Goal: Transaction & Acquisition: Purchase product/service

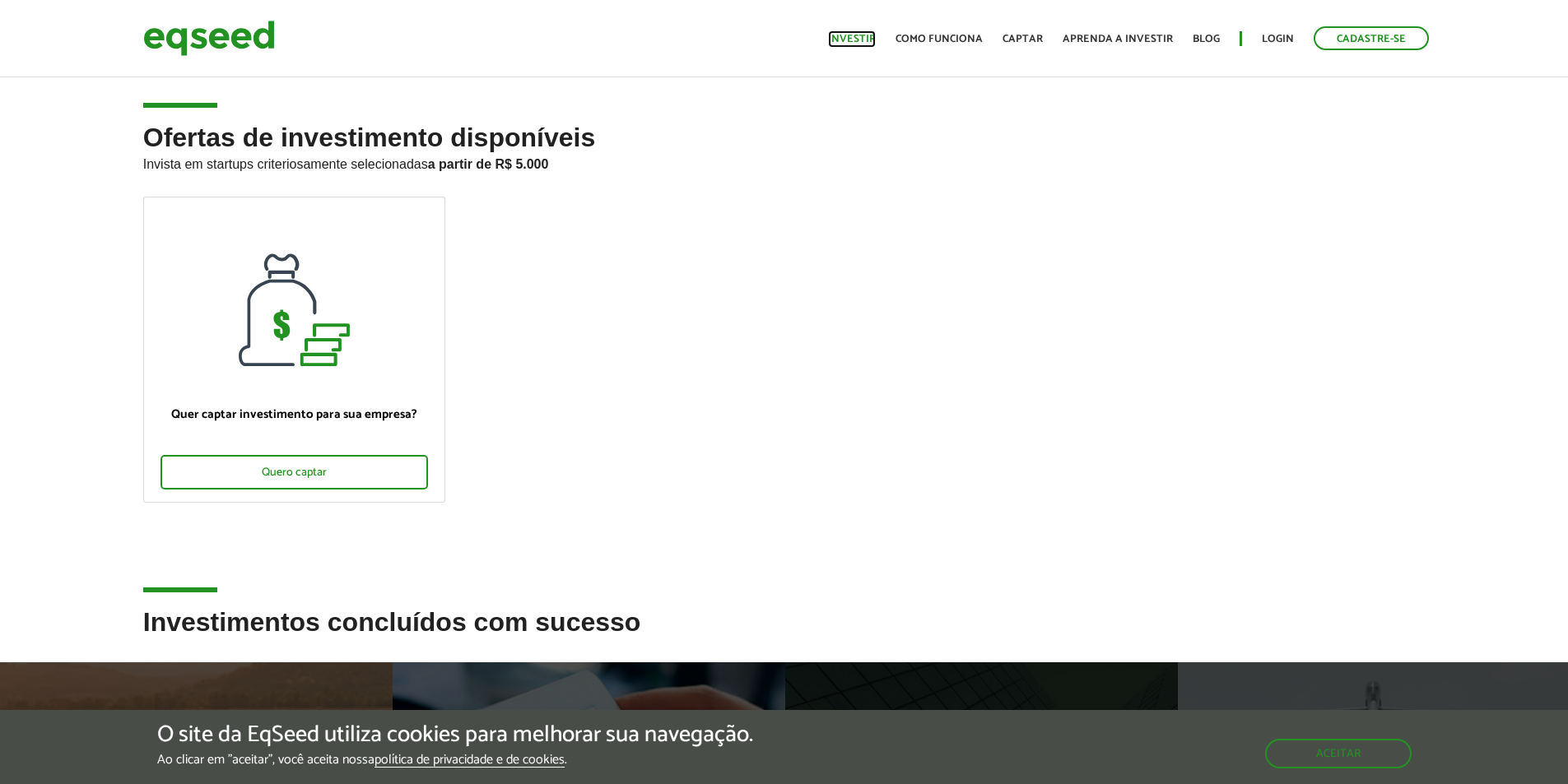
click at [860, 39] on link "Investir" at bounding box center [852, 39] width 48 height 11
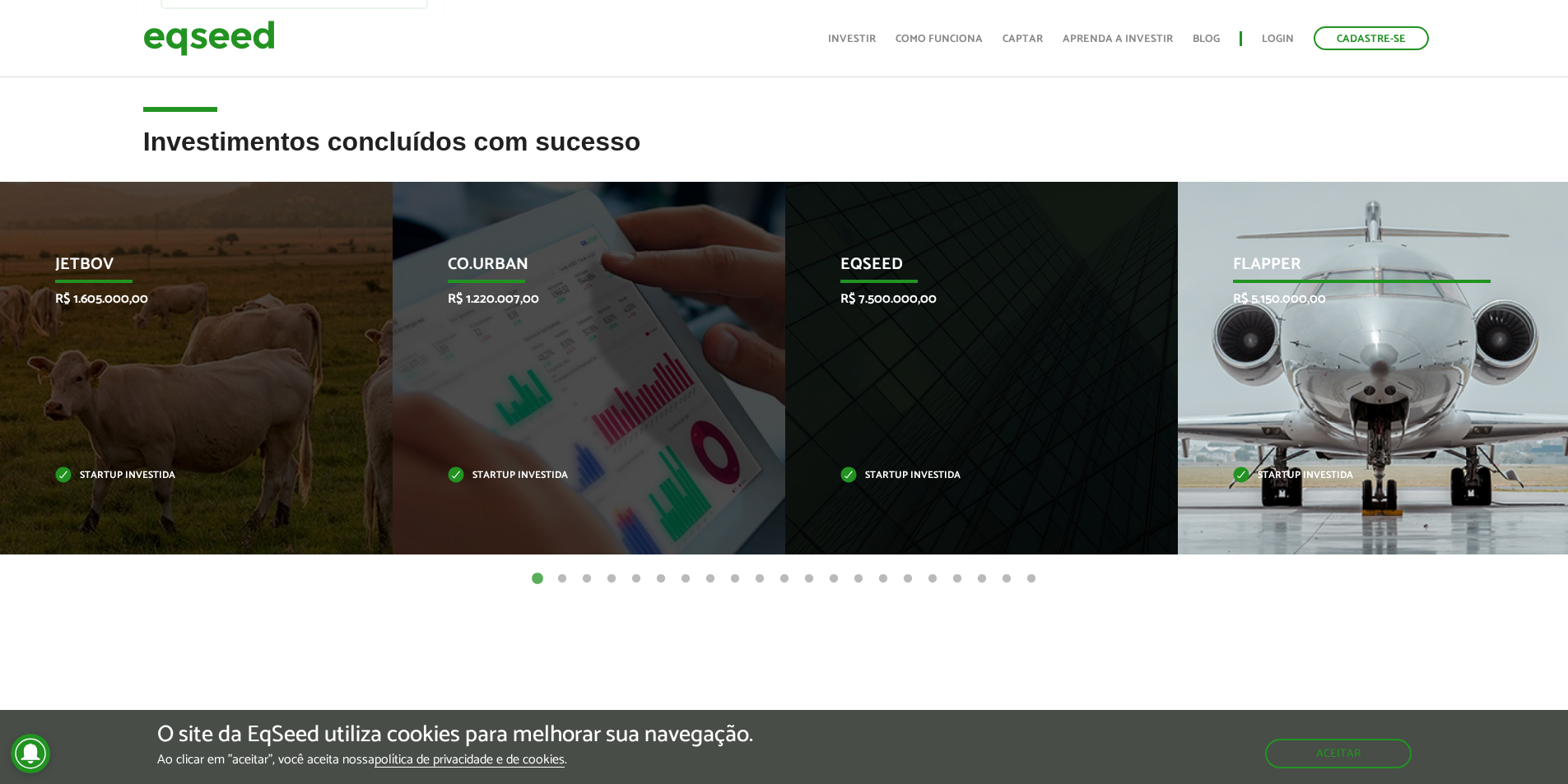
scroll to position [470, 0]
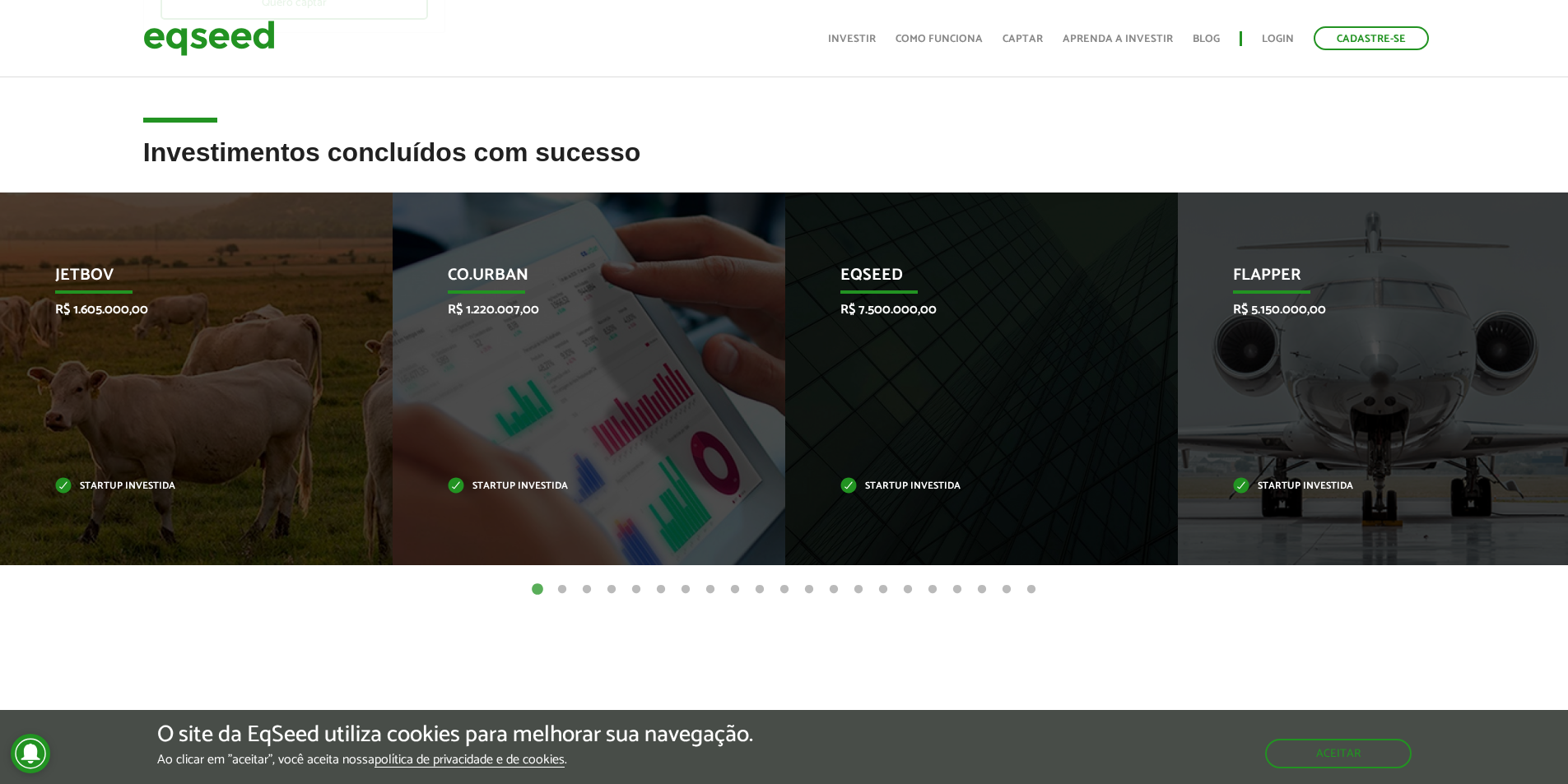
click at [560, 583] on button "2" at bounding box center [562, 590] width 17 height 17
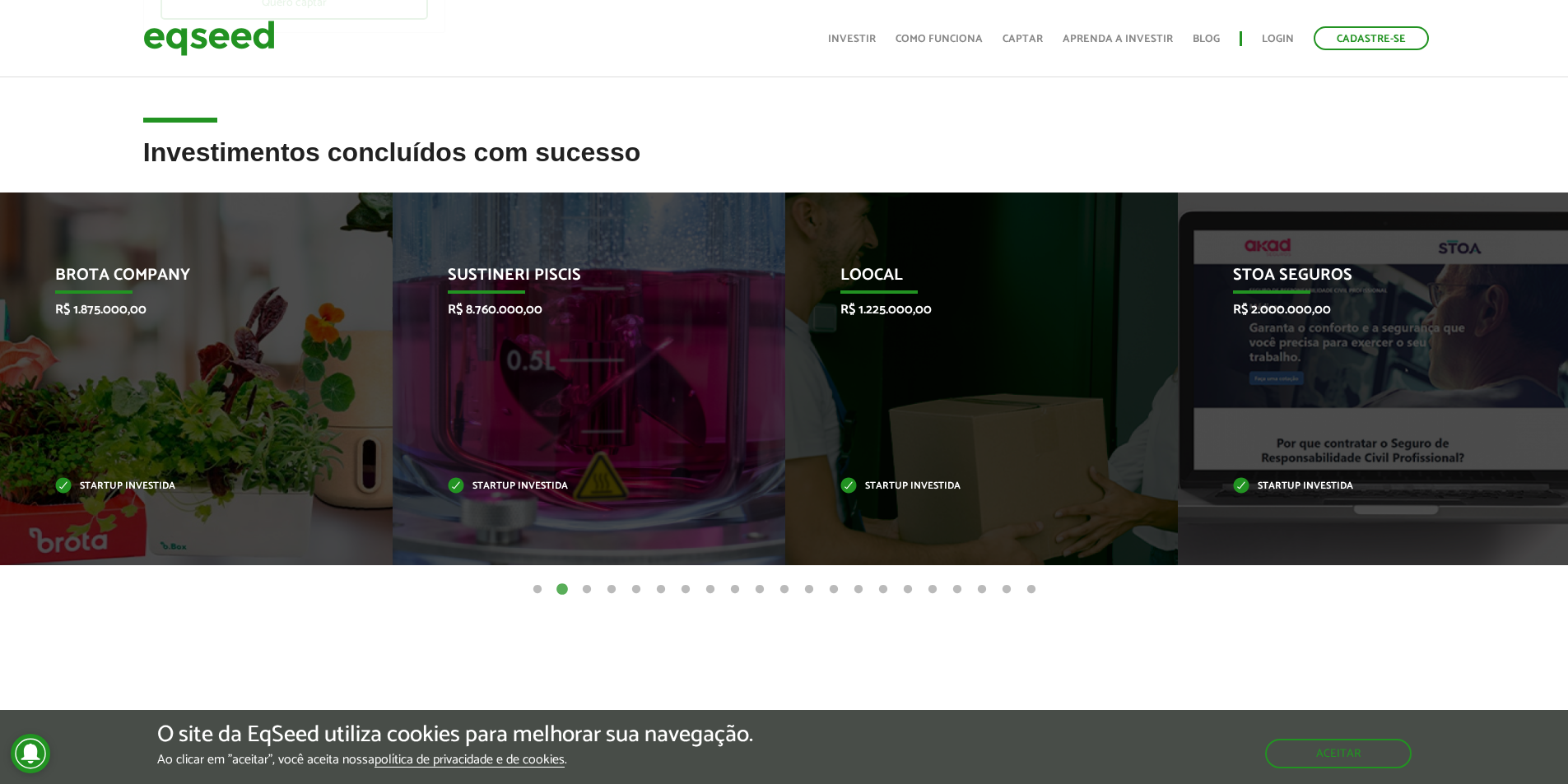
click at [587, 587] on button "3" at bounding box center [587, 590] width 17 height 17
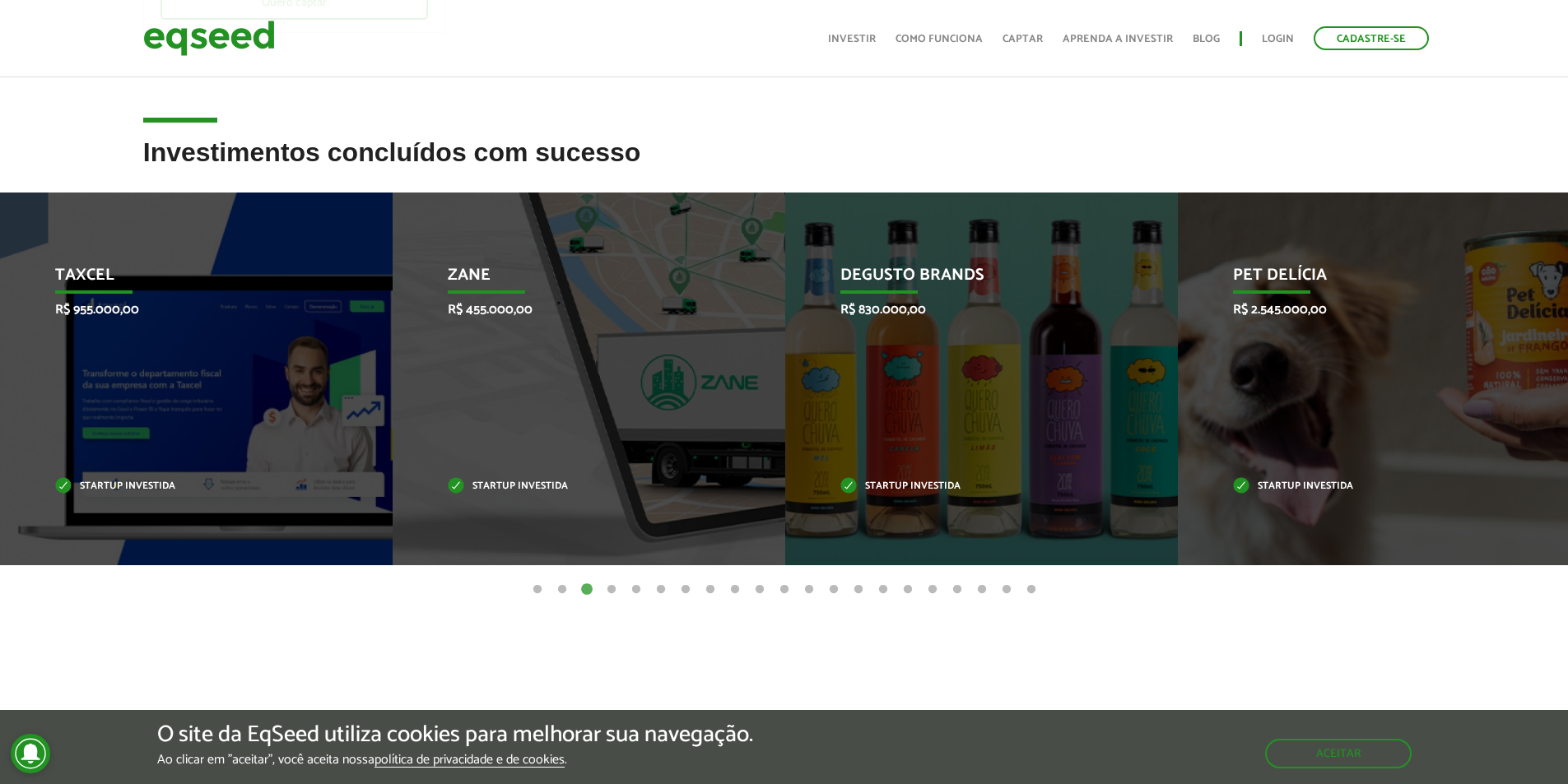
click at [610, 587] on button "4" at bounding box center [612, 590] width 17 height 17
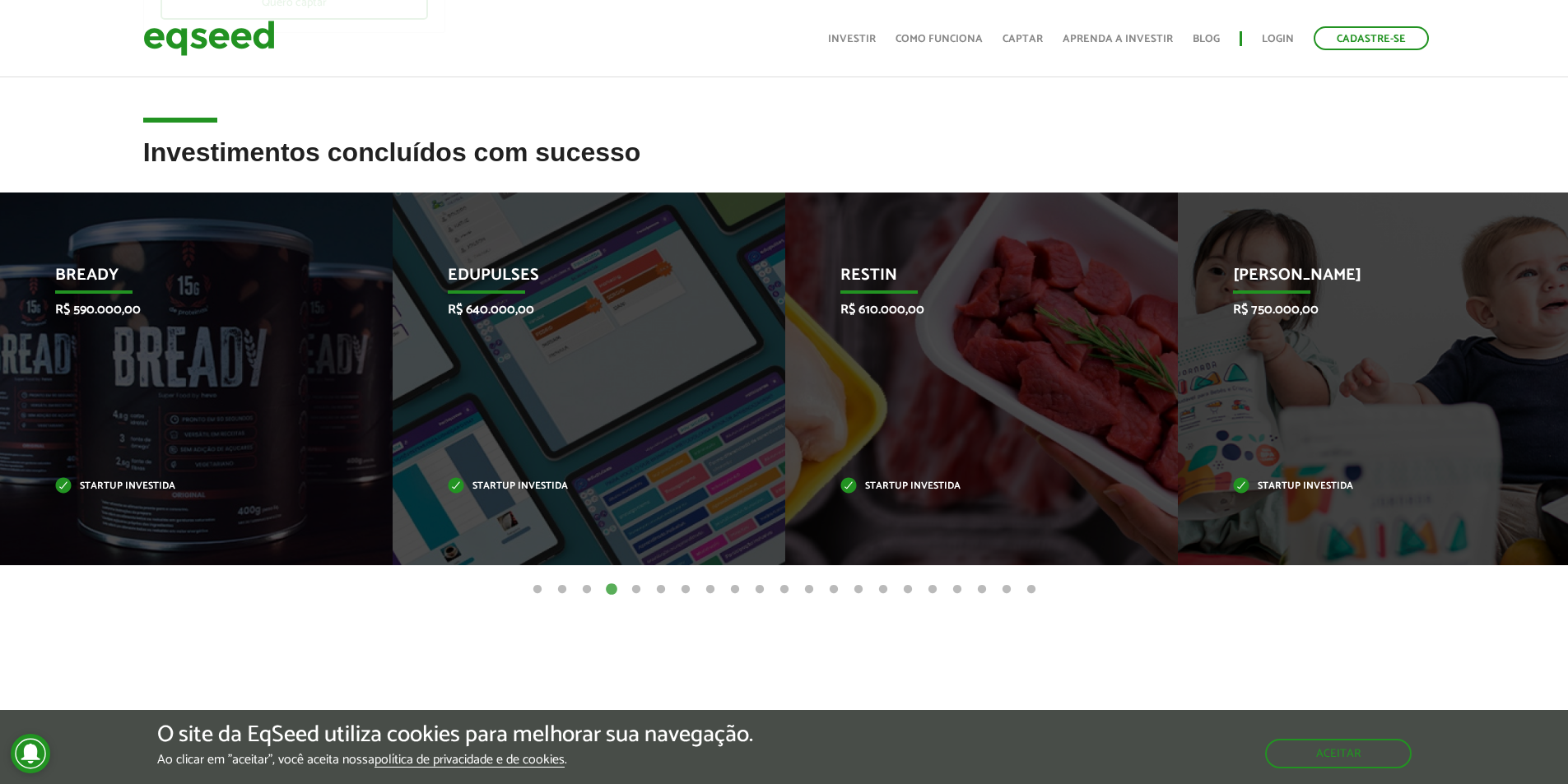
click at [626, 592] on ul "1 2 3 4 5 6 7 8 9 10 11 12 13 14 15 16 17 18 19 20 21" at bounding box center [784, 589] width 1568 height 18
click at [631, 592] on button "5" at bounding box center [636, 590] width 17 height 17
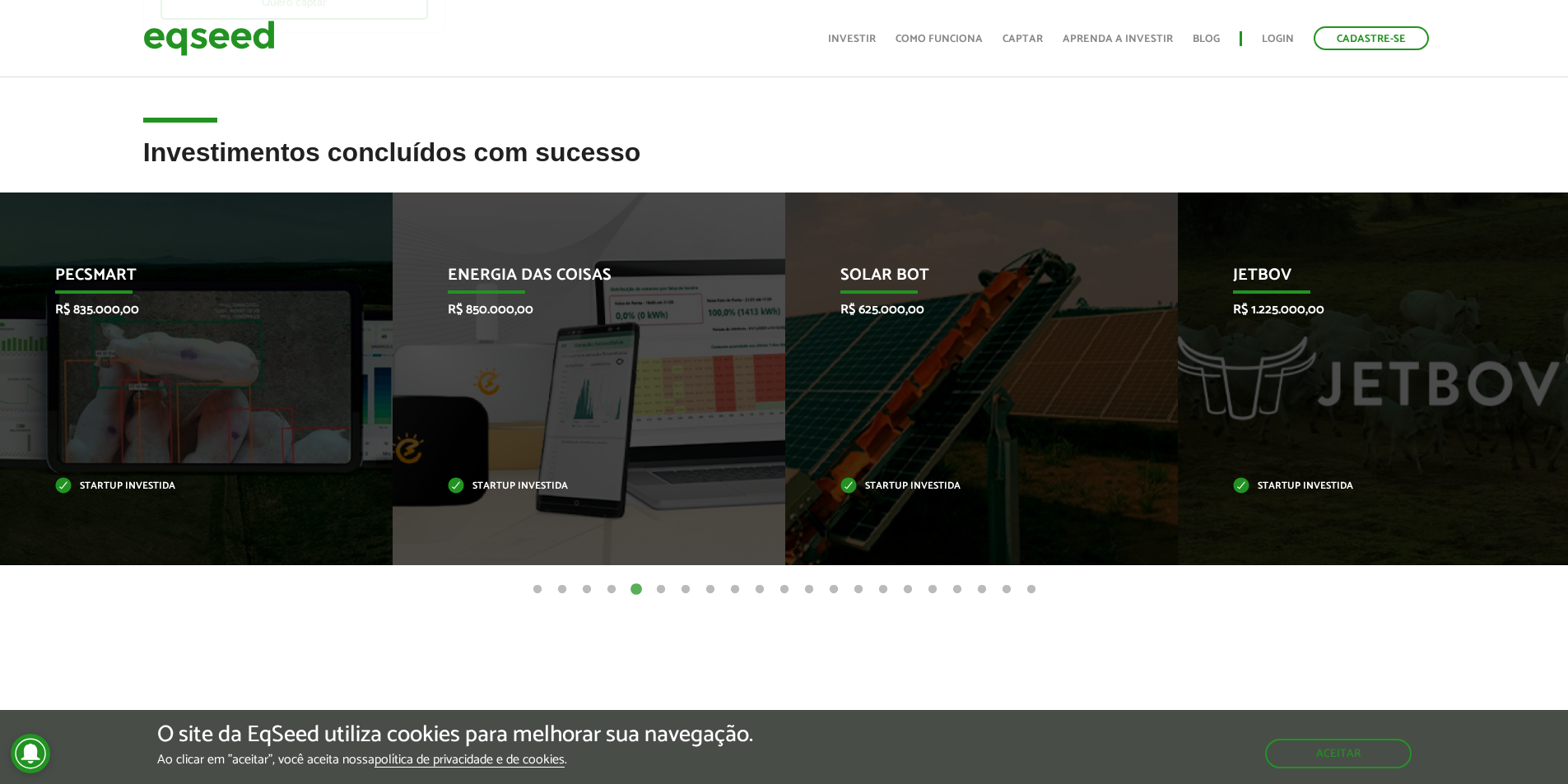
click at [661, 592] on button "6" at bounding box center [661, 590] width 17 height 17
